Goal: Use online tool/utility: Utilize a website feature to perform a specific function

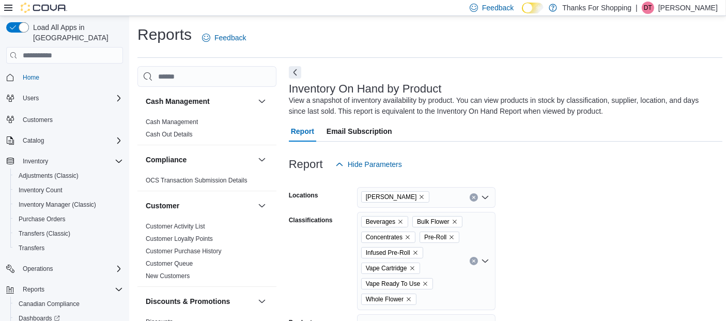
scroll to position [401, 0]
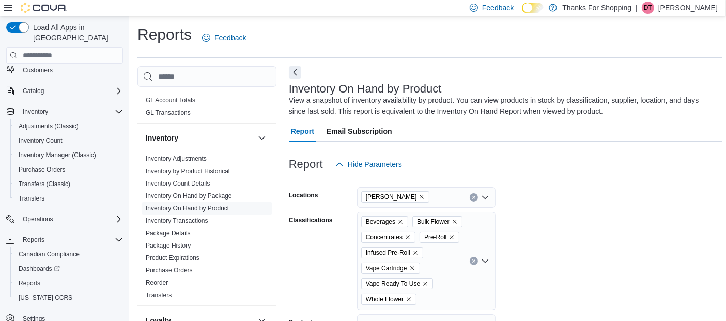
click at [398, 221] on icon "Remove Beverages from selection in this group" at bounding box center [400, 222] width 6 height 6
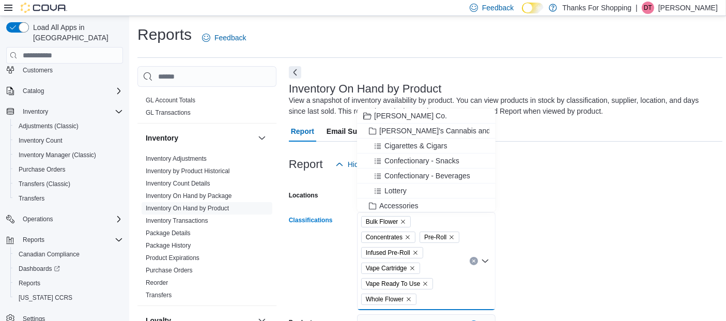
click at [403, 221] on icon "Remove Bulk Flower from selection in this group" at bounding box center [403, 222] width 4 height 4
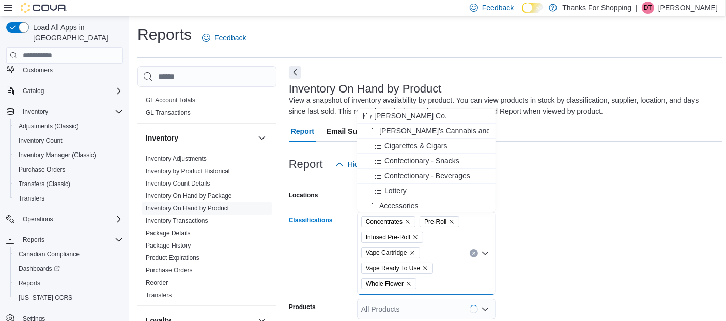
click at [408, 220] on icon "Remove Concentrates from selection in this group" at bounding box center [408, 222] width 6 height 6
click at [393, 220] on icon "Remove Pre-Roll from selection in this group" at bounding box center [393, 222] width 6 height 6
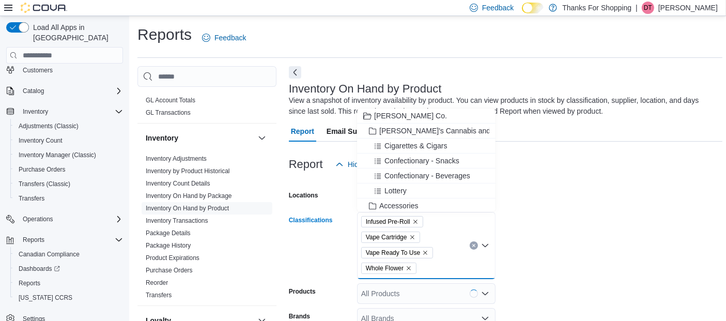
click at [414, 219] on icon "Remove Infused Pre-Roll from selection in this group" at bounding box center [415, 222] width 6 height 6
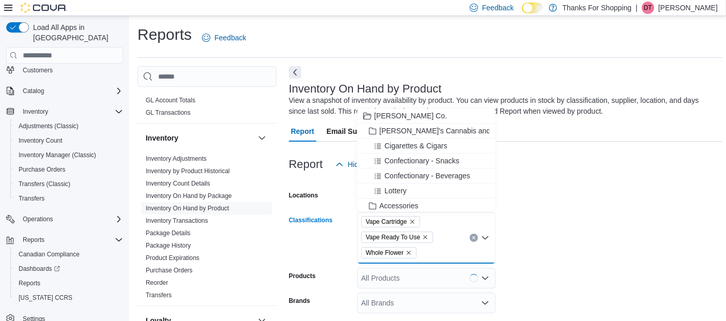
drag, startPoint x: 409, startPoint y: 250, endPoint x: 479, endPoint y: 239, distance: 71.7
click at [409, 250] on icon "Remove Whole Flower from selection in this group" at bounding box center [409, 253] width 6 height 6
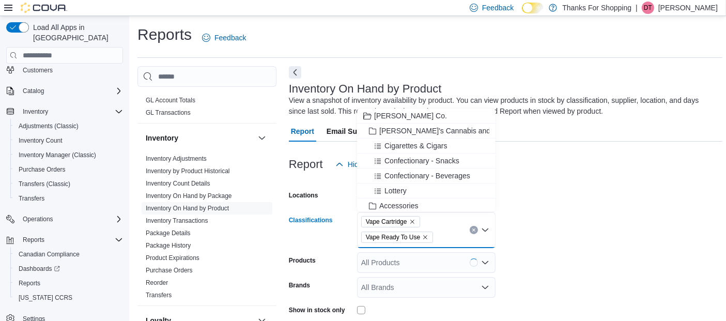
click at [519, 229] on form "Locations [GEOGRAPHIC_DATA] Classifications Vape Cartridge Vape Ready To Use Co…" at bounding box center [505, 291] width 433 height 232
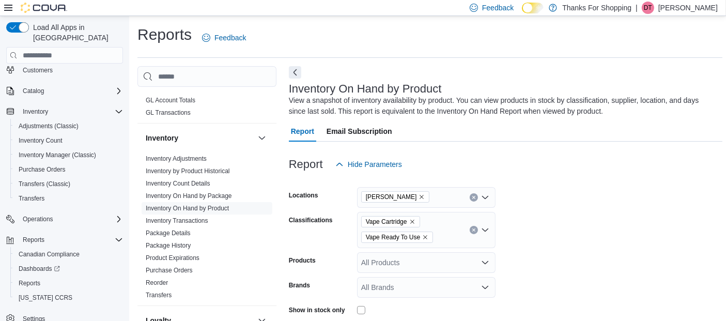
scroll to position [115, 0]
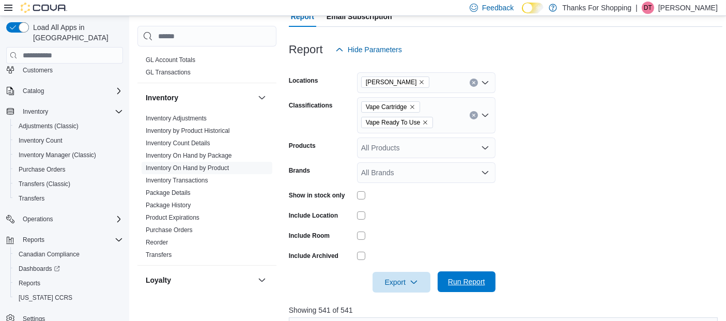
click at [445, 278] on span "Run Report" at bounding box center [466, 281] width 45 height 21
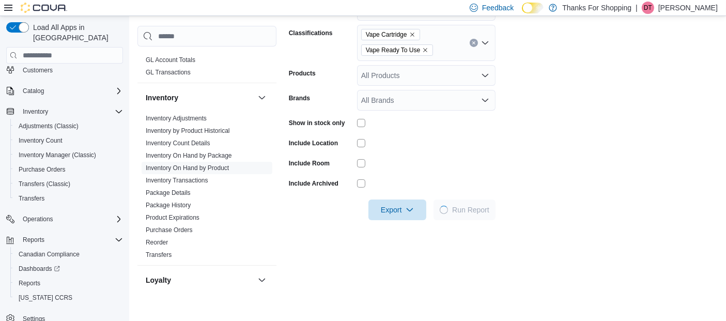
scroll to position [344, 0]
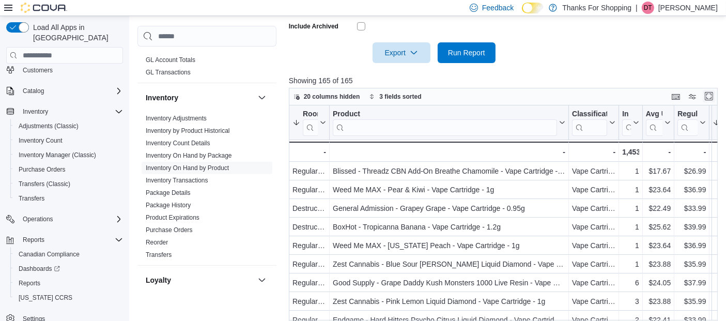
click at [712, 93] on button "Enter fullscreen" at bounding box center [709, 96] width 12 height 12
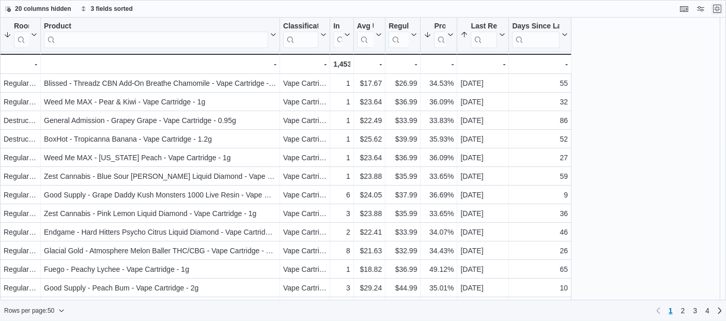
scroll to position [0, 0]
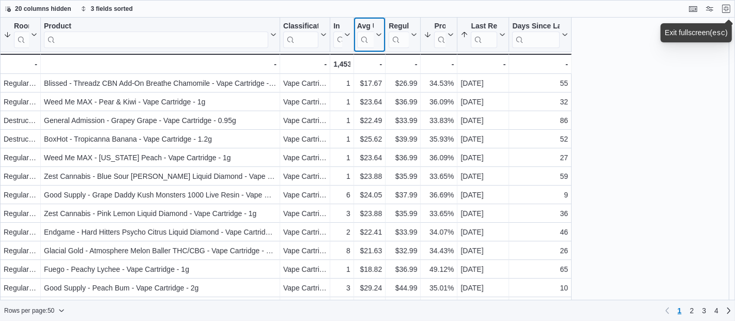
click at [378, 30] on button "Avg Unit Cost In Stock" at bounding box center [369, 35] width 25 height 26
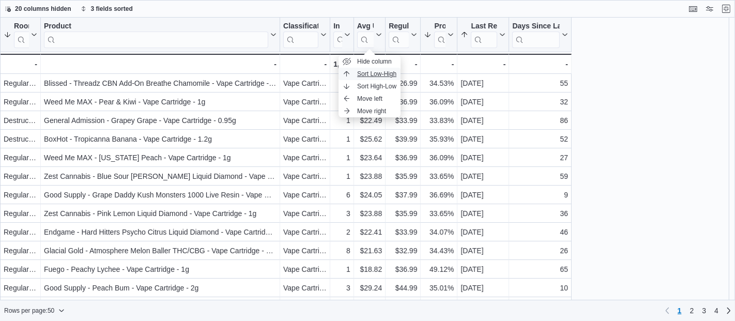
click at [383, 73] on span "Sort Low-High" at bounding box center [376, 74] width 39 height 8
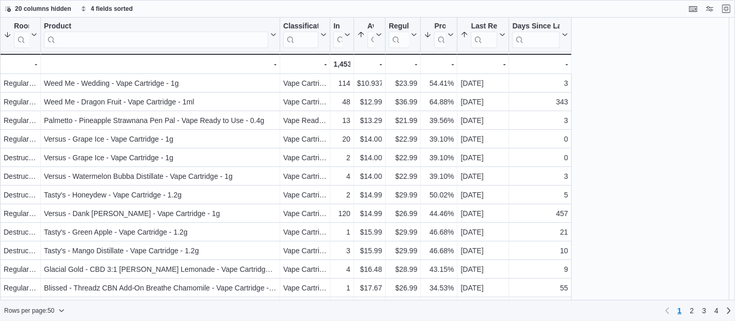
click at [664, 90] on div "Room Sorted by Room, descending , then sorted by Profit [PERSON_NAME] (%), desc…" at bounding box center [367, 159] width 735 height 283
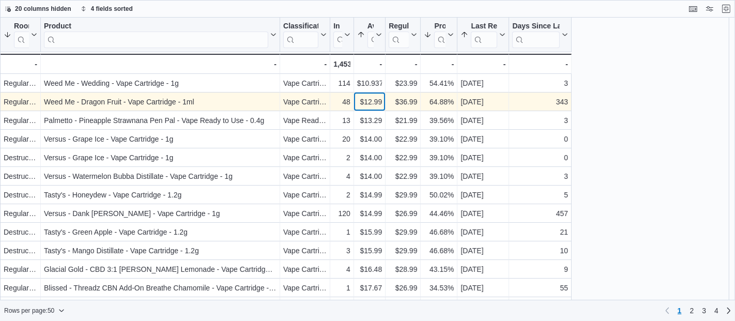
click at [367, 105] on div "$12.99" at bounding box center [369, 102] width 25 height 12
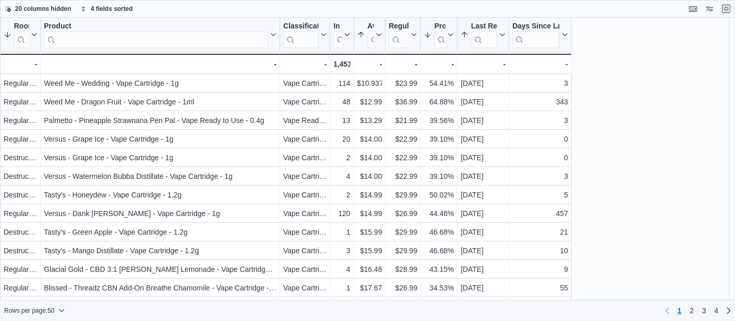
click at [725, 8] on button "Exit fullscreen" at bounding box center [726, 9] width 12 height 12
